Goal: Information Seeking & Learning: Learn about a topic

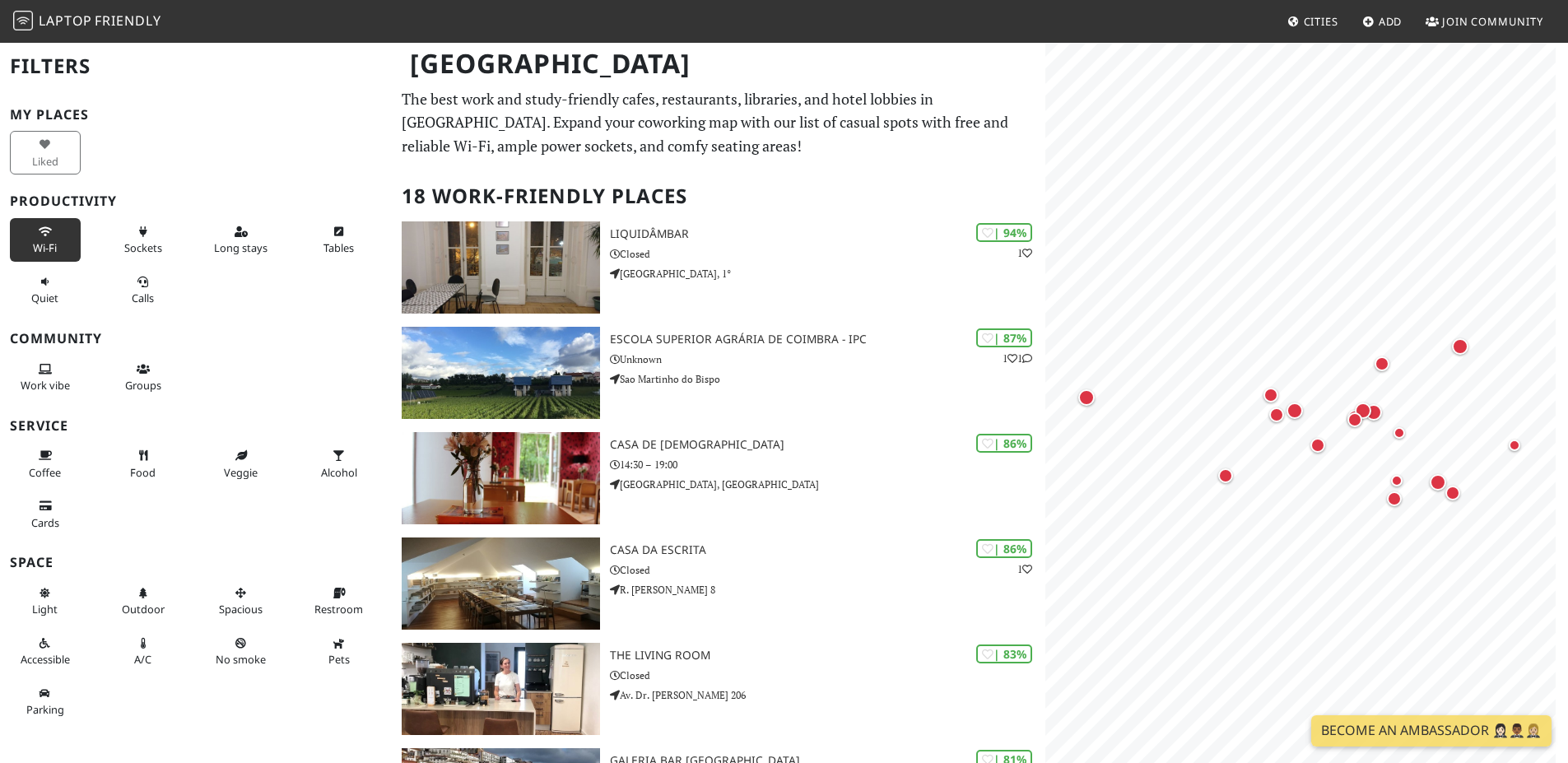
click at [34, 243] on span "Wi-Fi" at bounding box center [45, 248] width 24 height 14
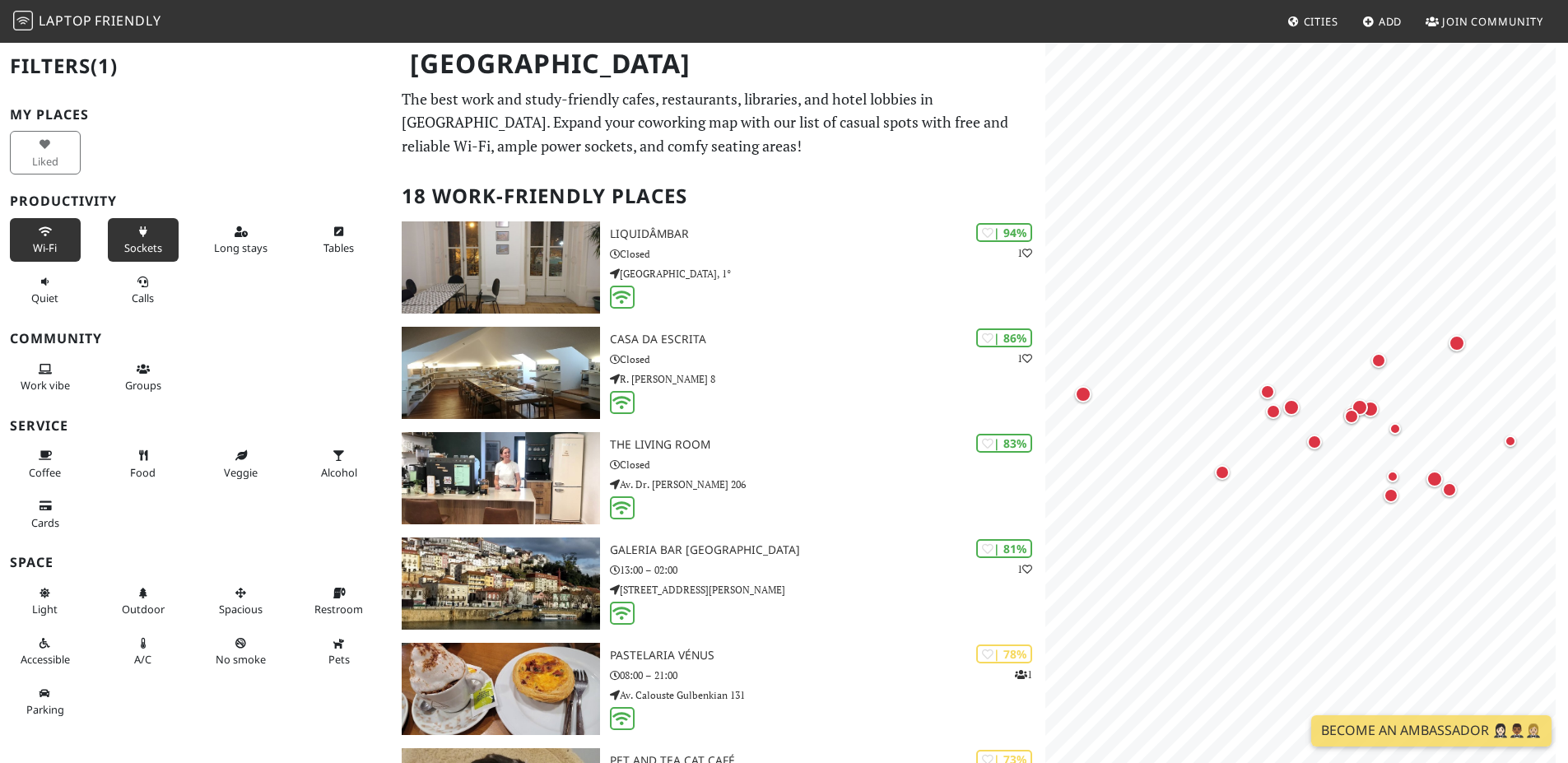
click at [128, 255] on span "Sockets" at bounding box center [143, 248] width 38 height 14
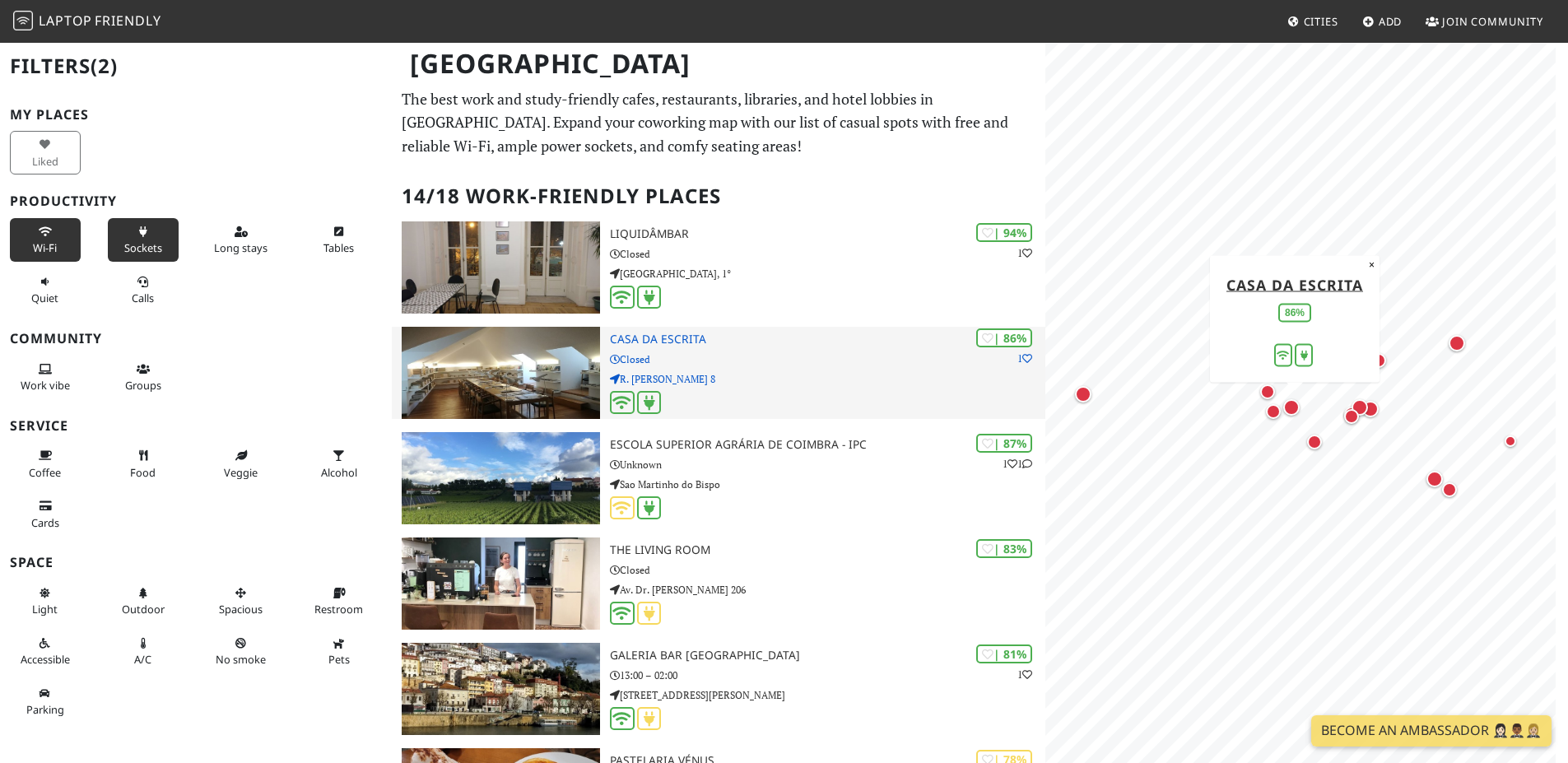
click at [681, 335] on h3 "Casa da Escrita" at bounding box center [828, 339] width 436 height 14
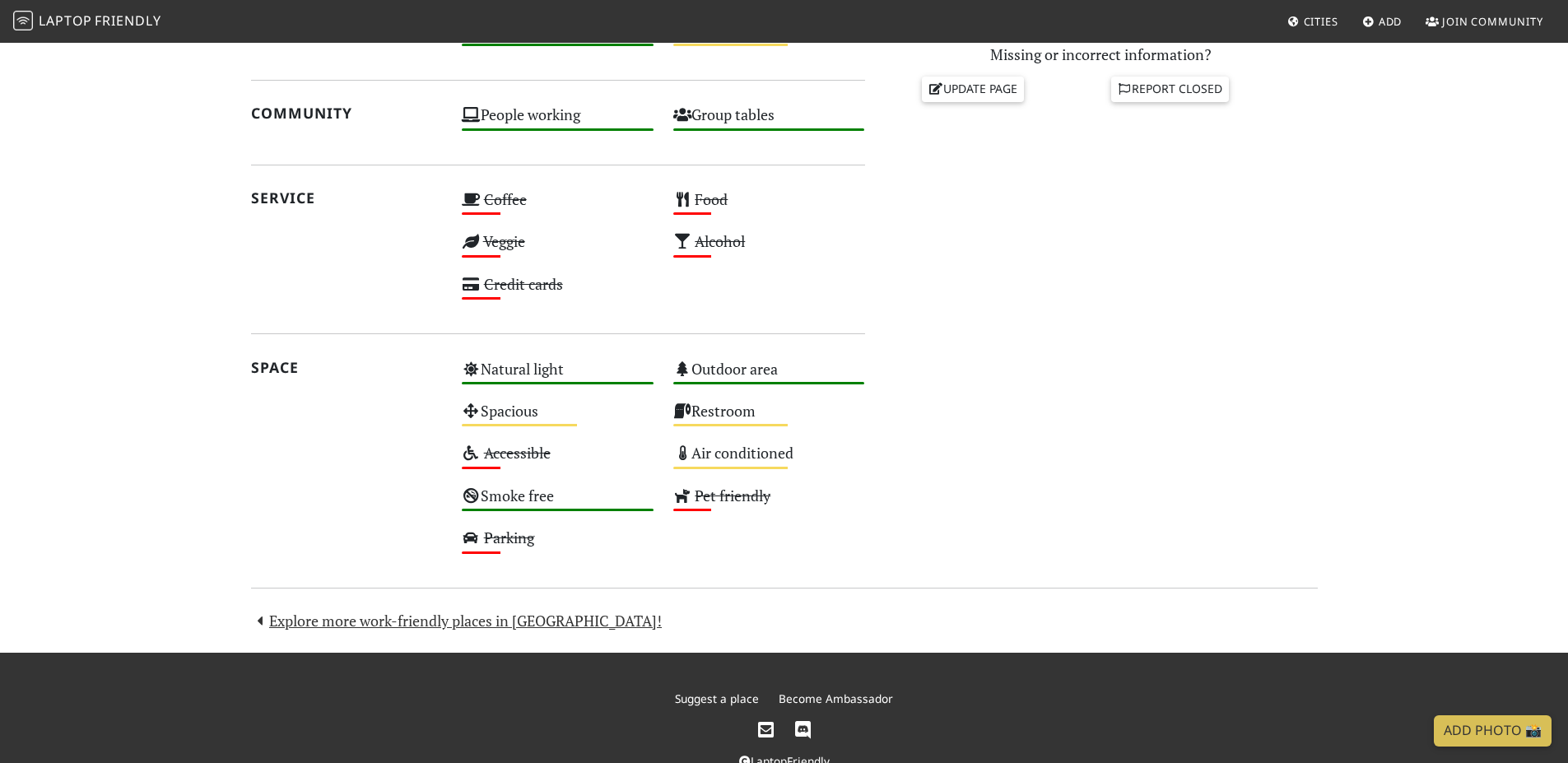
scroll to position [230, 0]
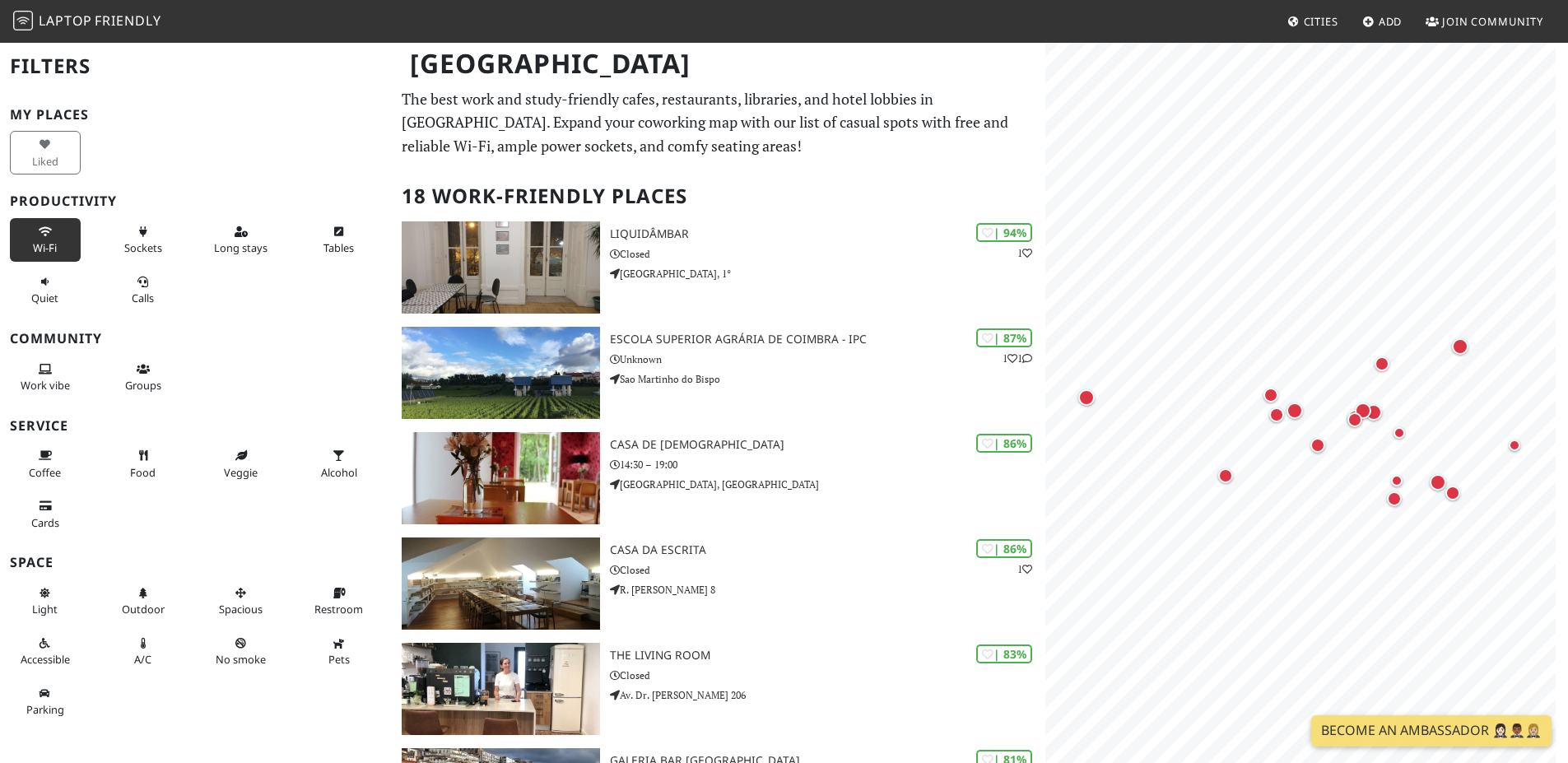
click at [42, 243] on span "Wi-Fi" at bounding box center [45, 248] width 24 height 14
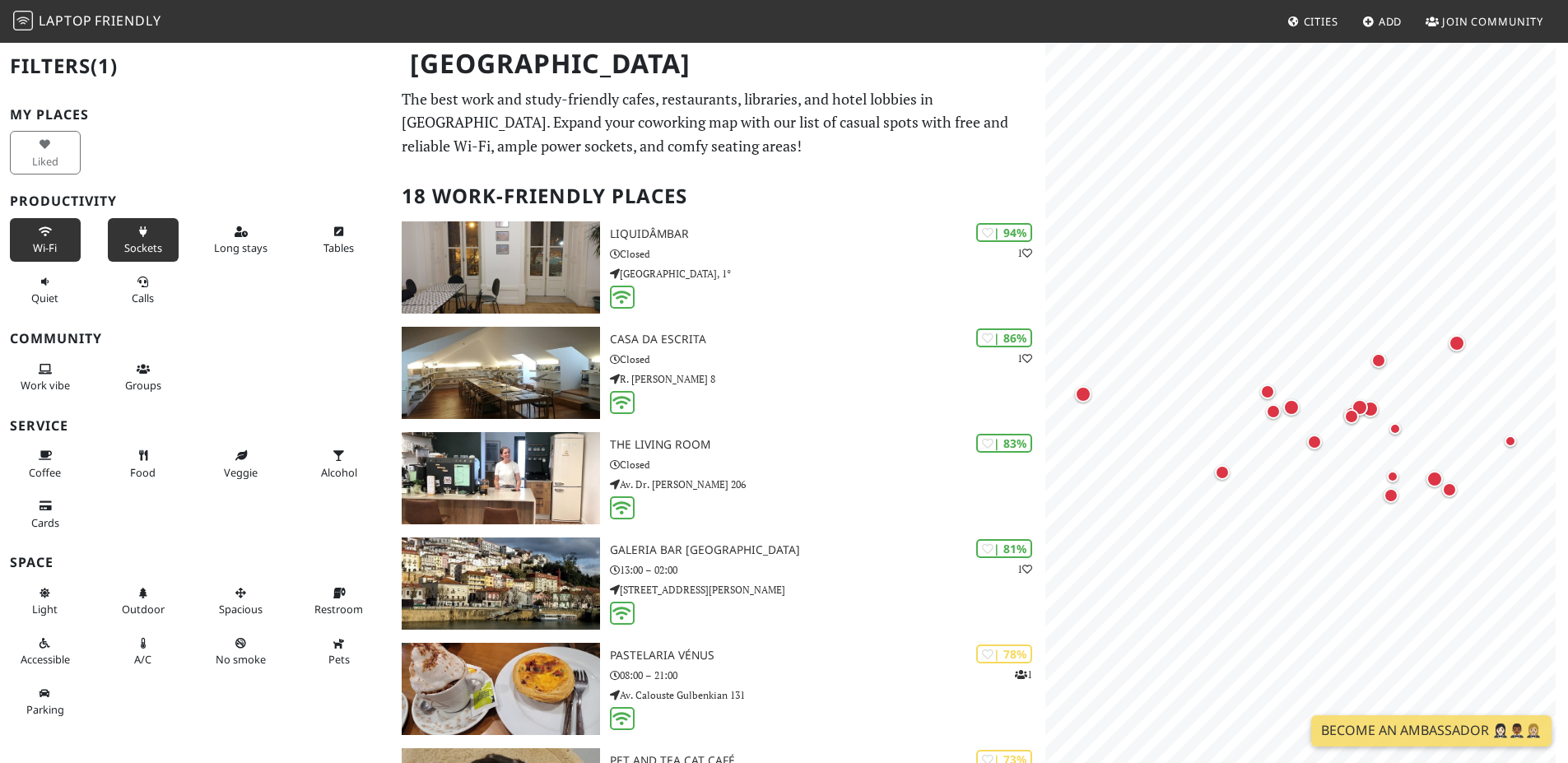
click at [129, 243] on span "Sockets" at bounding box center [143, 248] width 38 height 14
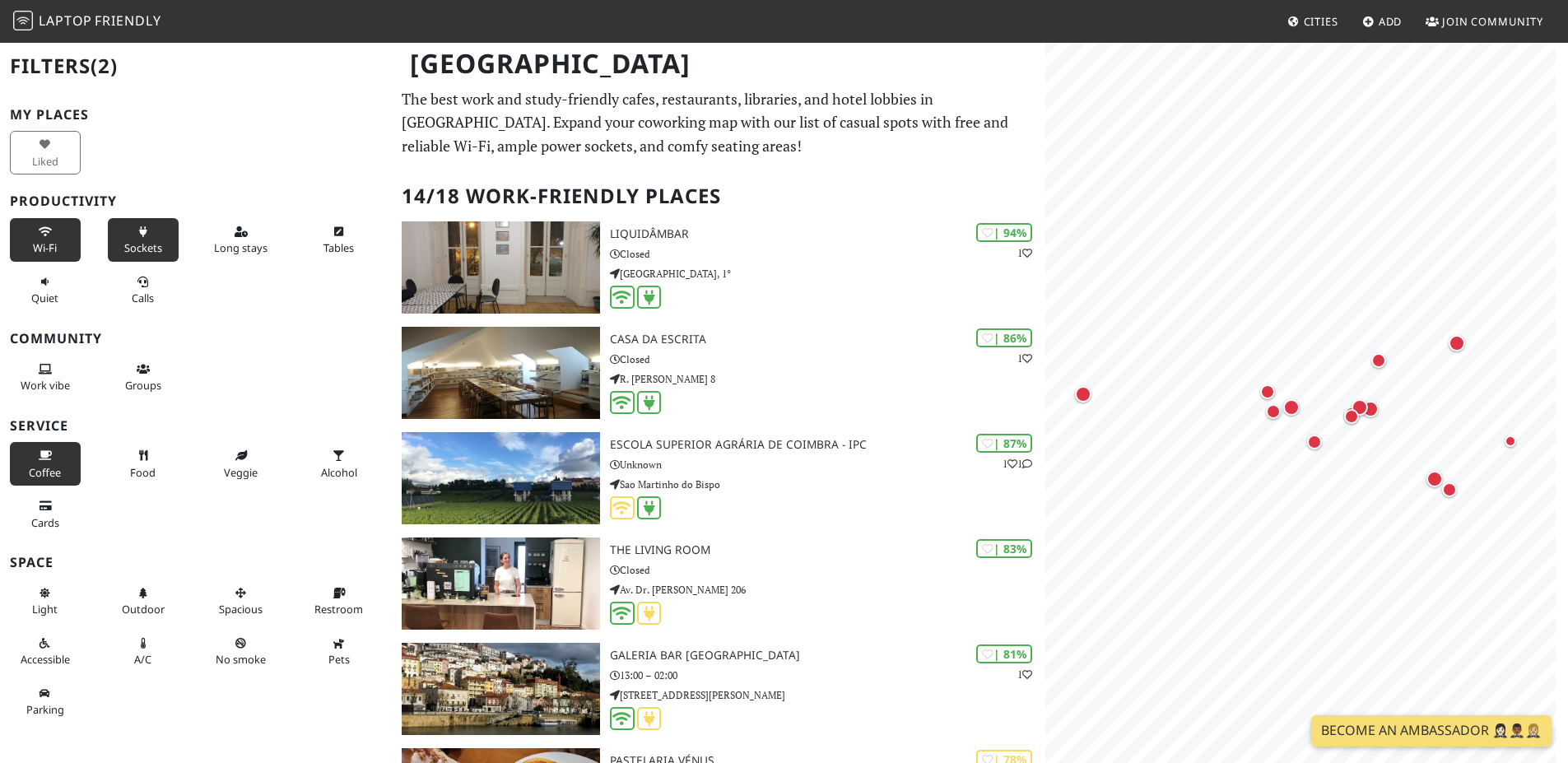
click at [37, 468] on span "Coffee" at bounding box center [45, 472] width 32 height 14
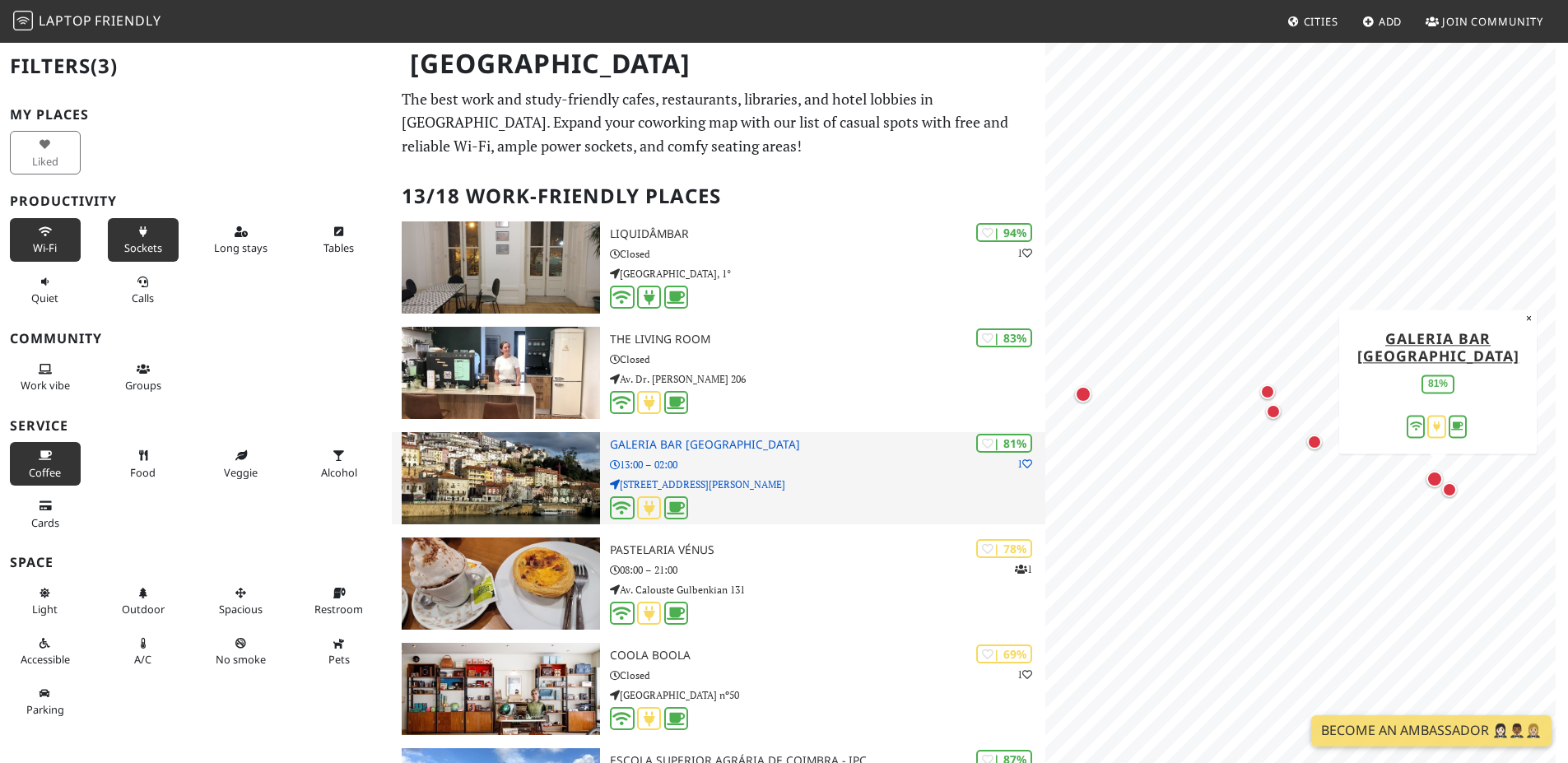
click at [730, 443] on h3 "Galeria Bar [GEOGRAPHIC_DATA]" at bounding box center [828, 445] width 436 height 14
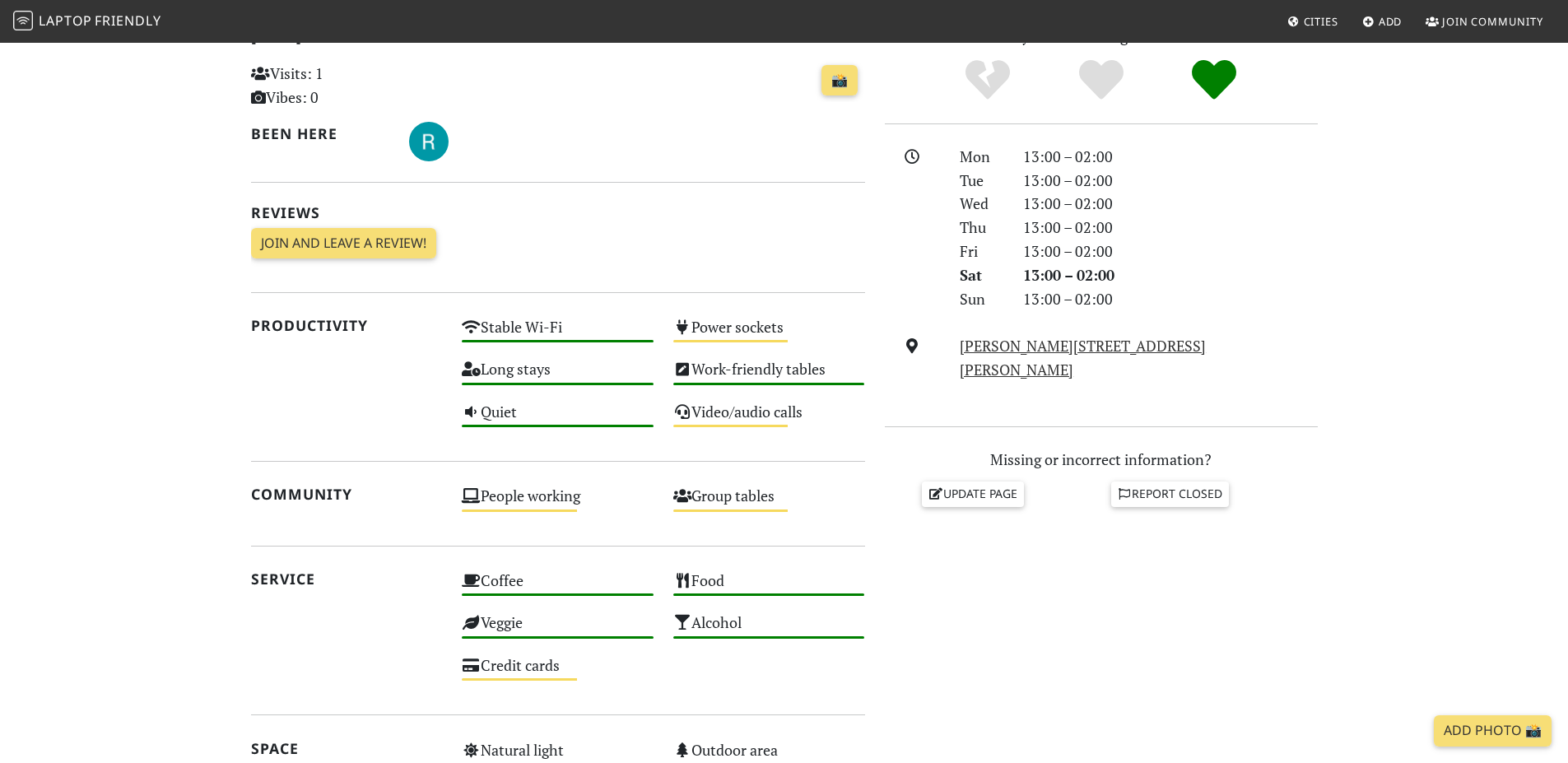
scroll to position [387, 0]
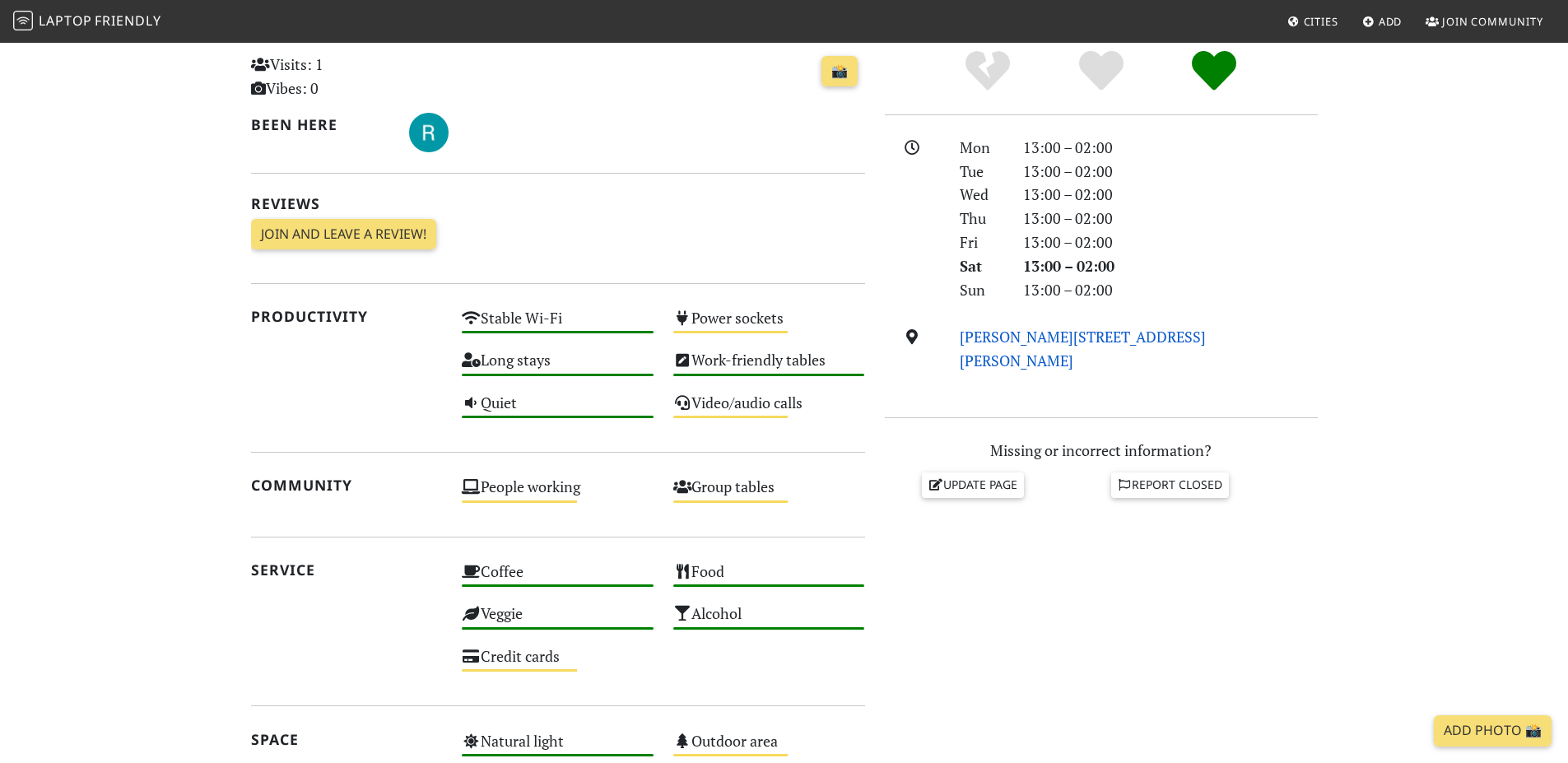
click at [1096, 340] on link "Rua António Augusto Gonçalves 67, 3000, Coimbra" at bounding box center [1082, 348] width 246 height 43
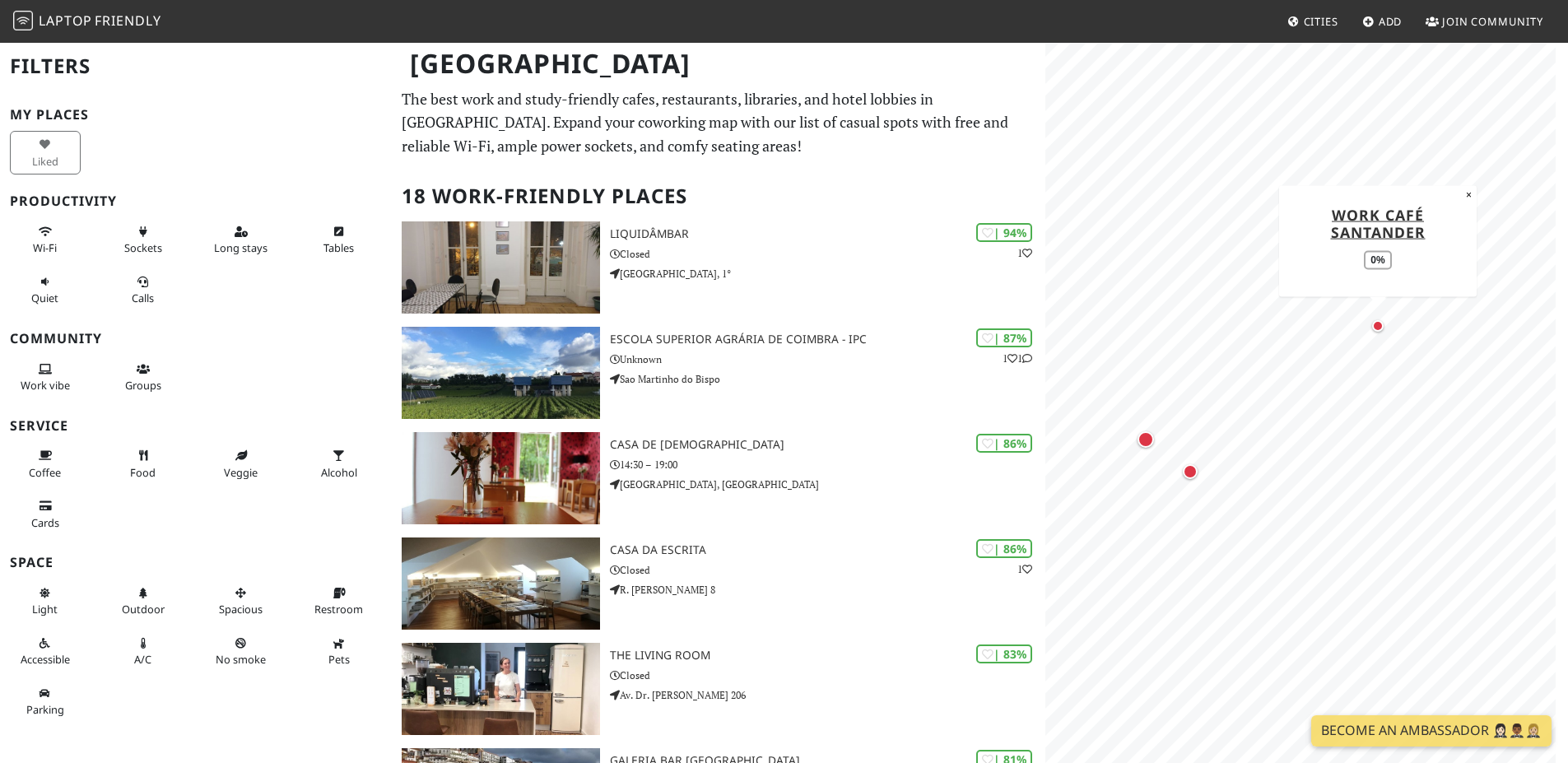
click at [1376, 326] on div "Map marker" at bounding box center [1378, 326] width 12 height 12
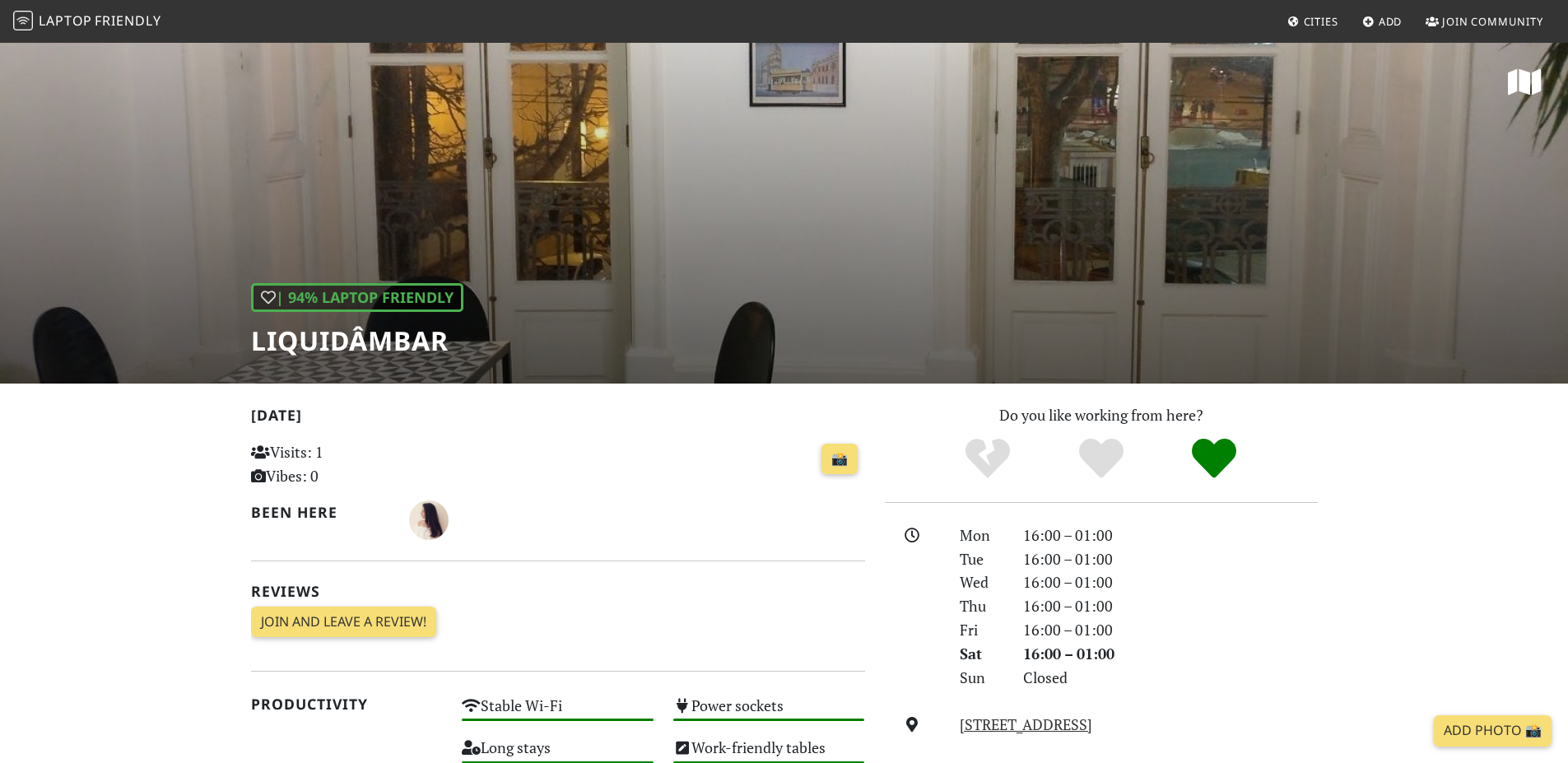
click at [781, 194] on div "| 94% Laptop Friendly Liquidâmbar" at bounding box center [784, 213] width 1568 height 343
